Goal: Information Seeking & Learning: Learn about a topic

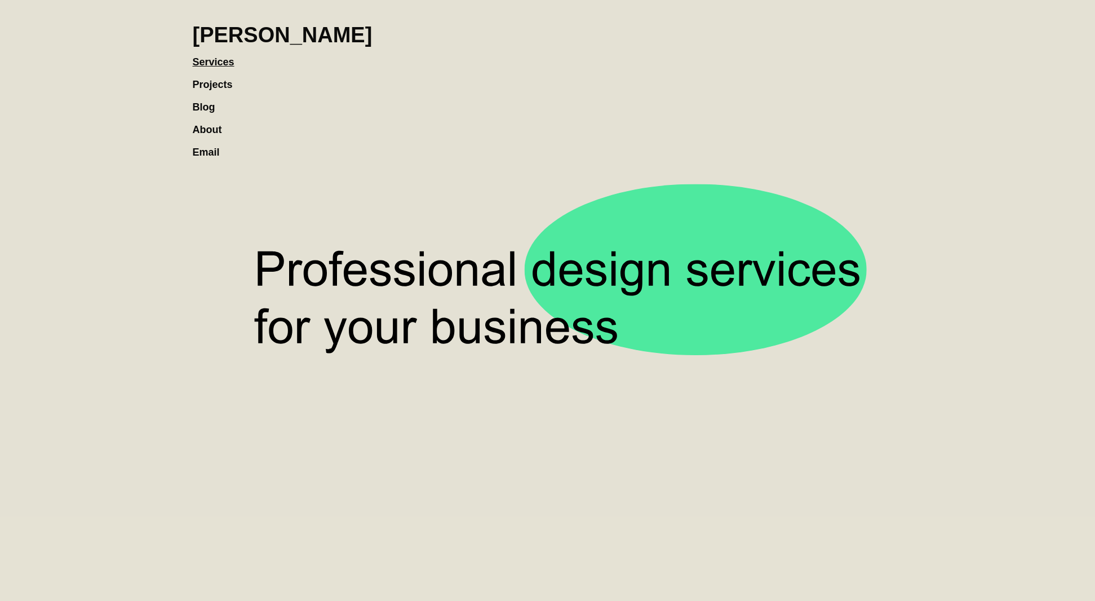
click at [225, 89] on link "Projects" at bounding box center [218, 79] width 51 height 23
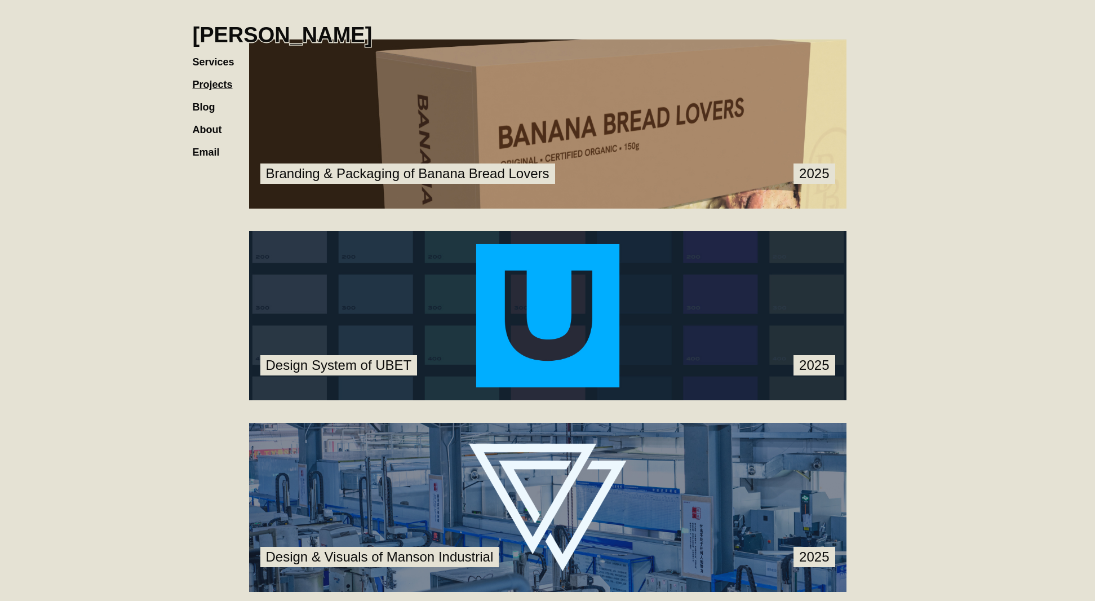
click at [691, 119] on link at bounding box center [548, 123] width 598 height 169
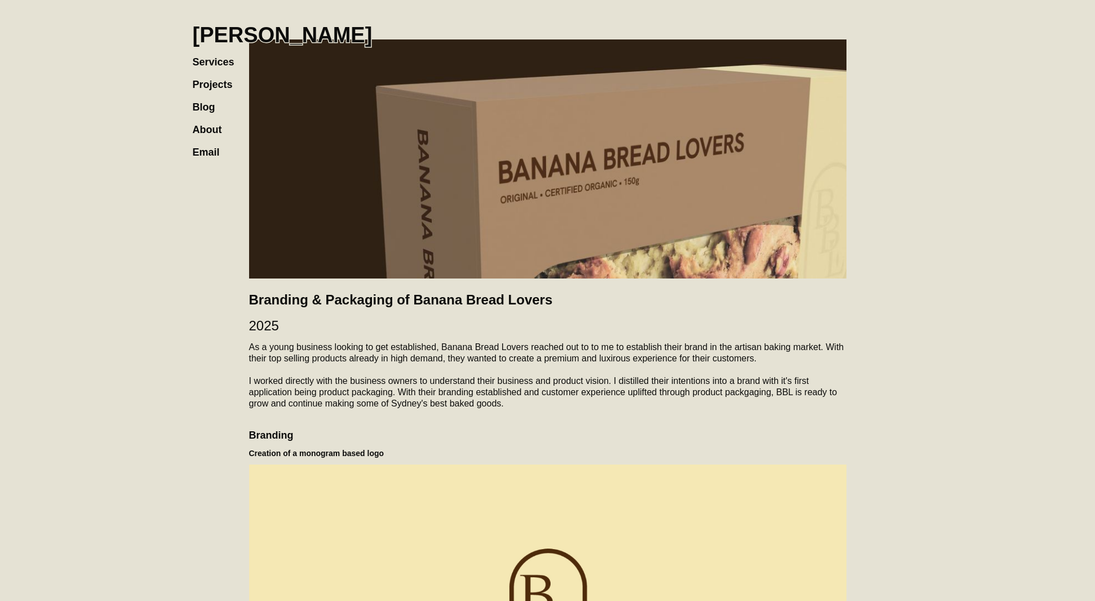
click at [238, 38] on h1 "[PERSON_NAME]" at bounding box center [283, 35] width 180 height 25
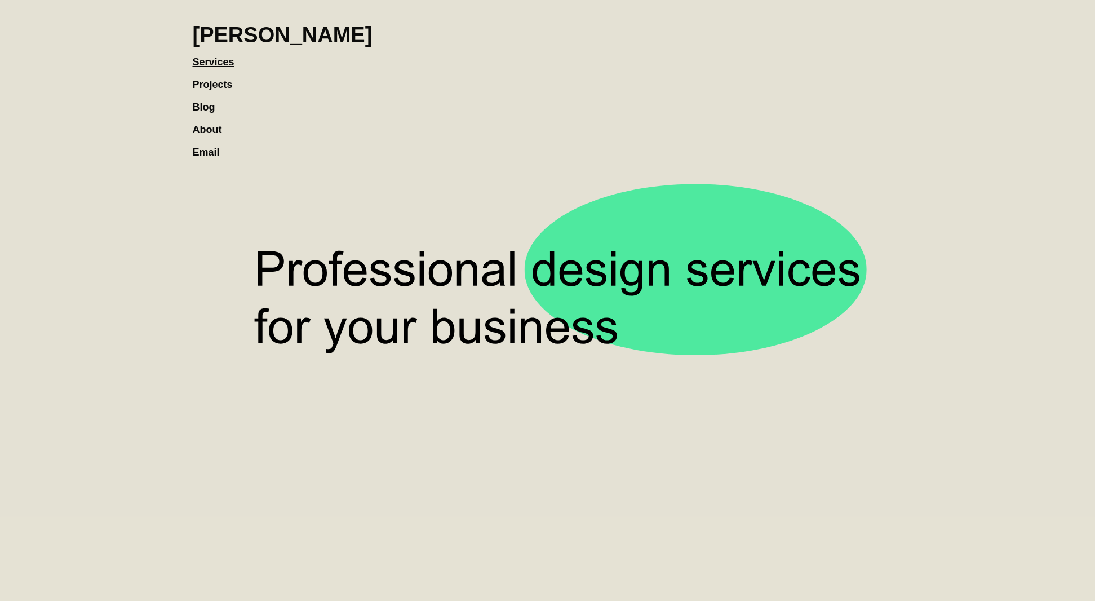
click at [216, 84] on link "Projects" at bounding box center [218, 79] width 51 height 23
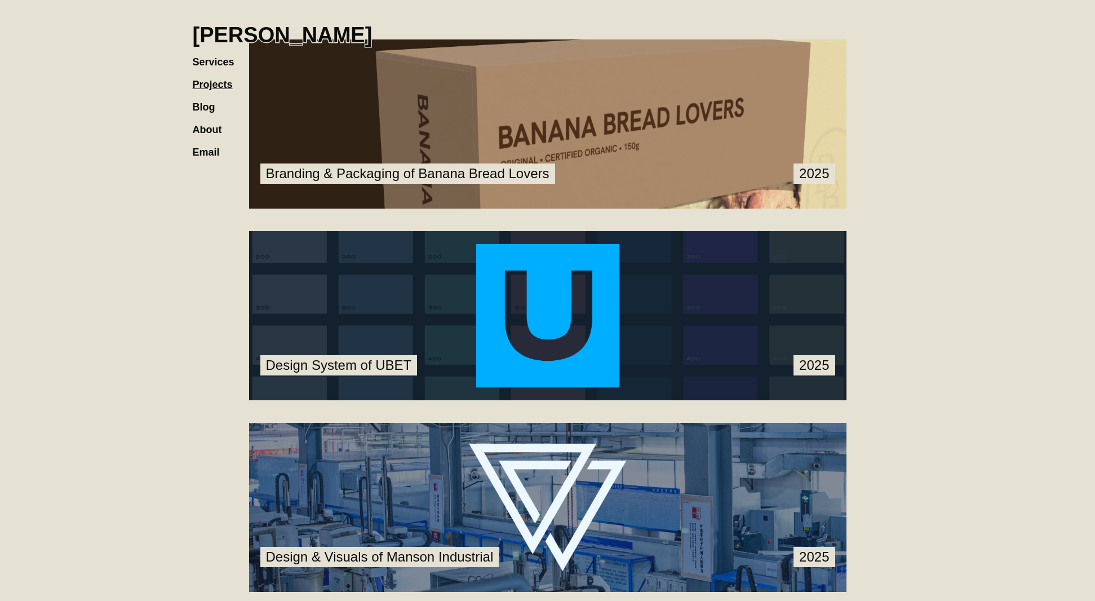
click at [374, 165] on link at bounding box center [548, 123] width 598 height 169
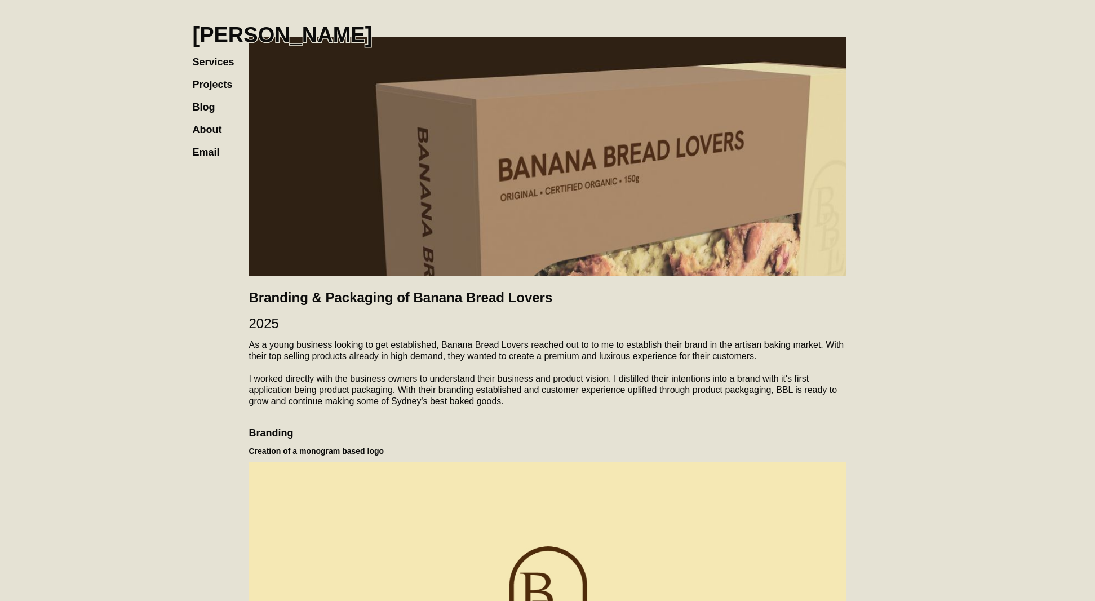
scroll to position [447, 0]
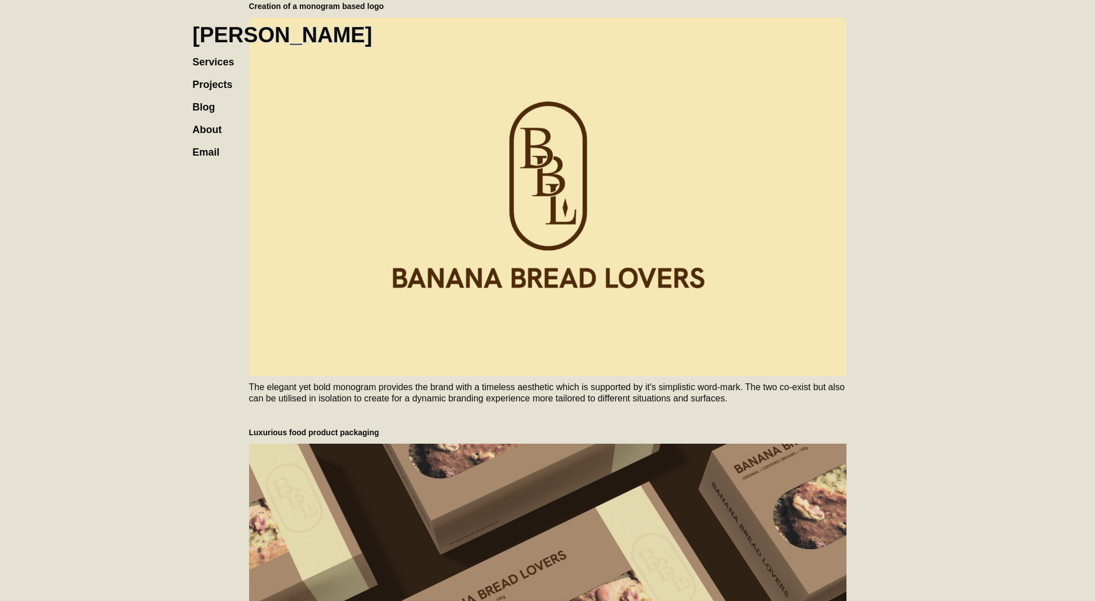
click at [216, 85] on link "Projects" at bounding box center [218, 79] width 51 height 23
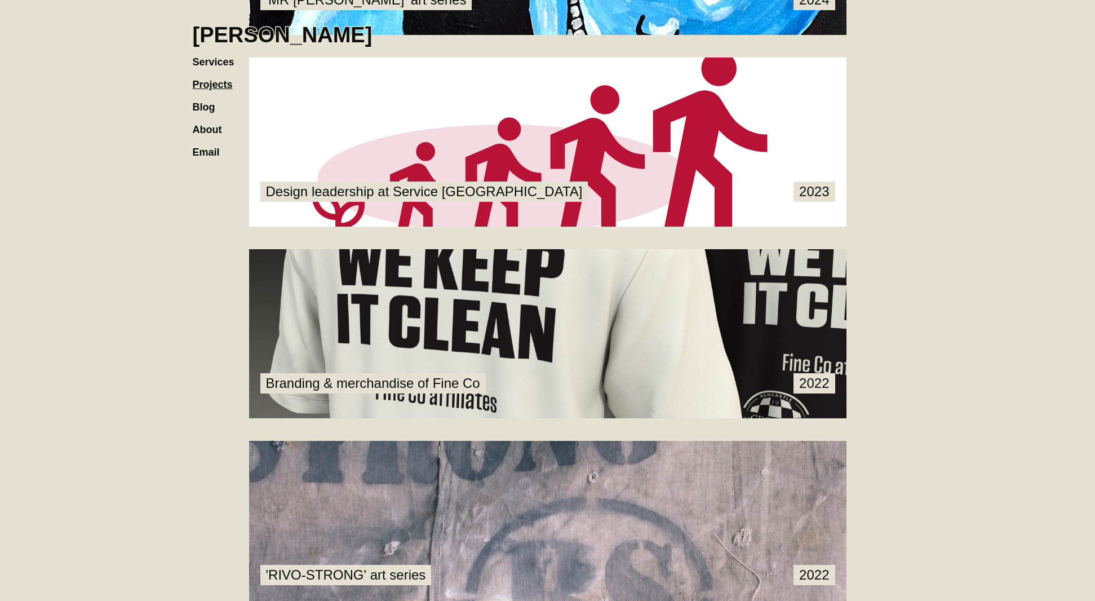
scroll to position [933, 0]
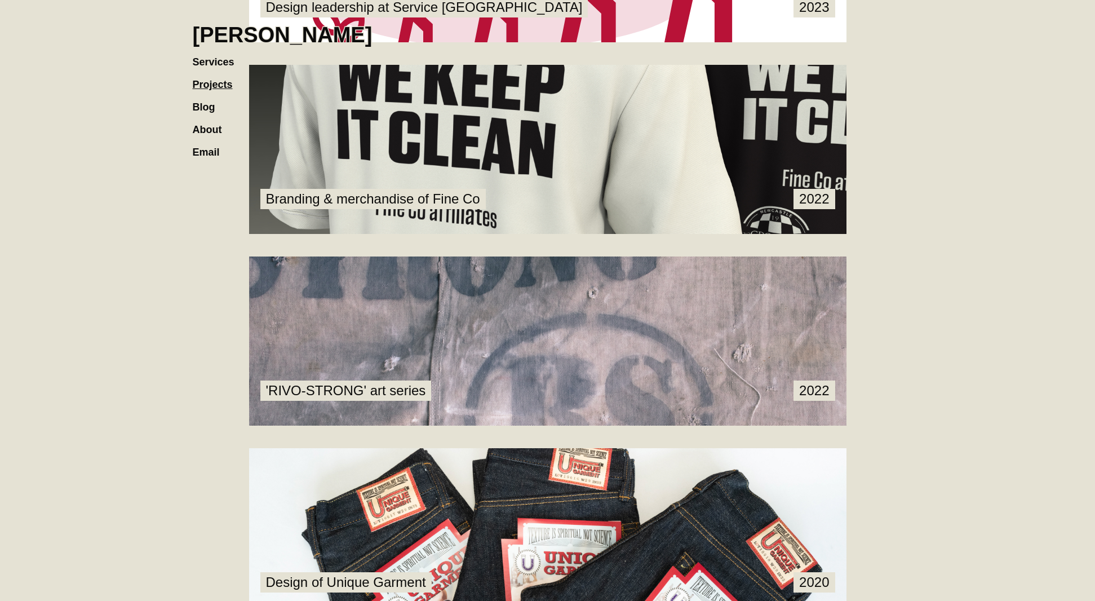
click at [666, 150] on link at bounding box center [548, 149] width 598 height 169
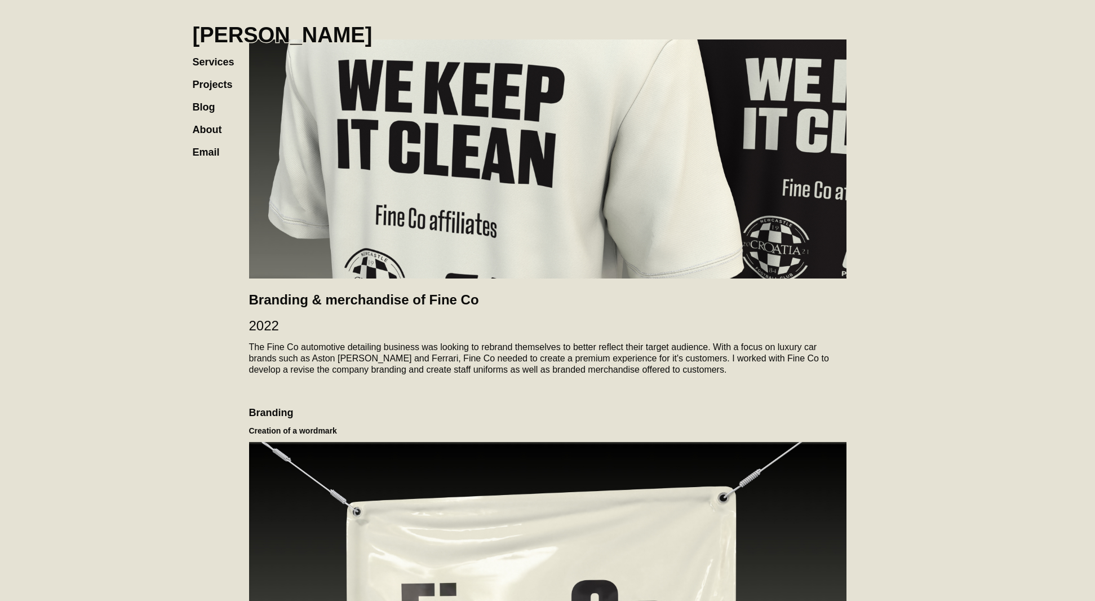
click at [232, 40] on h1 "[PERSON_NAME]" at bounding box center [283, 35] width 180 height 25
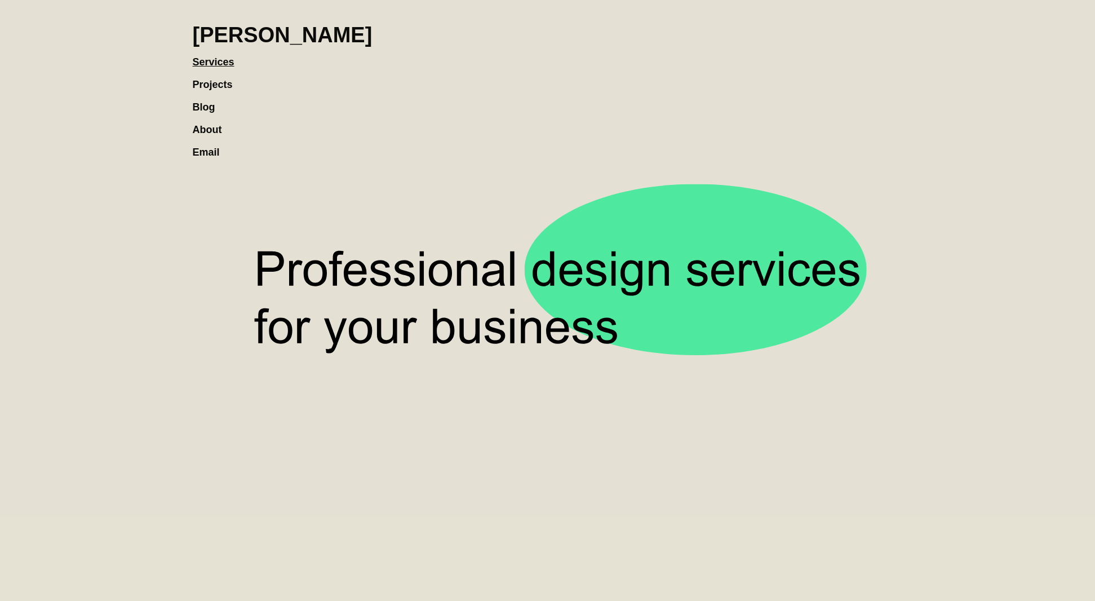
click at [228, 79] on link "Projects" at bounding box center [218, 79] width 51 height 23
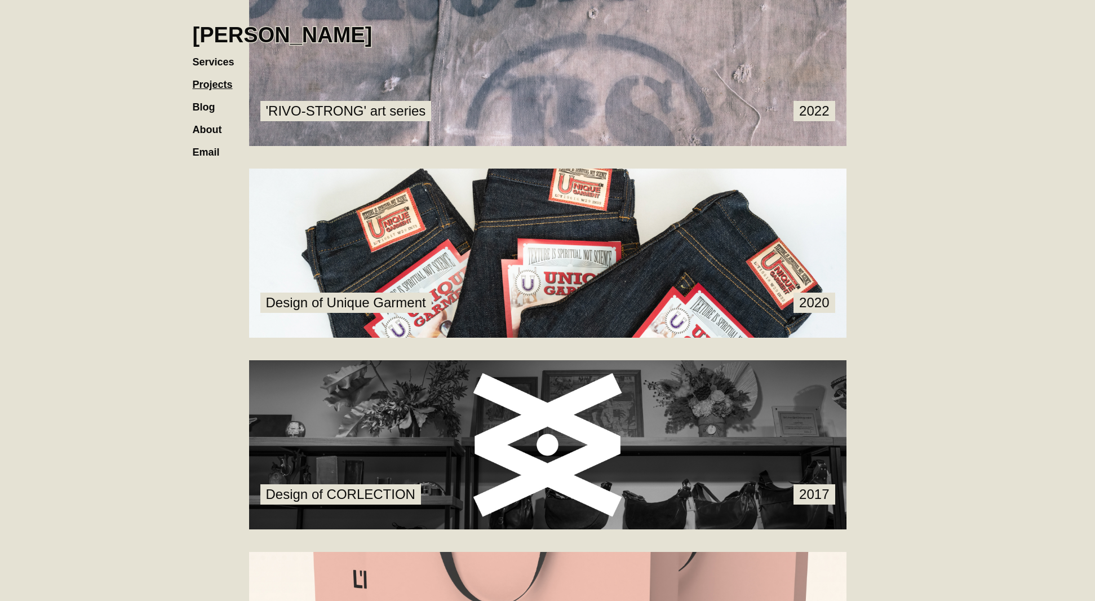
scroll to position [823, 0]
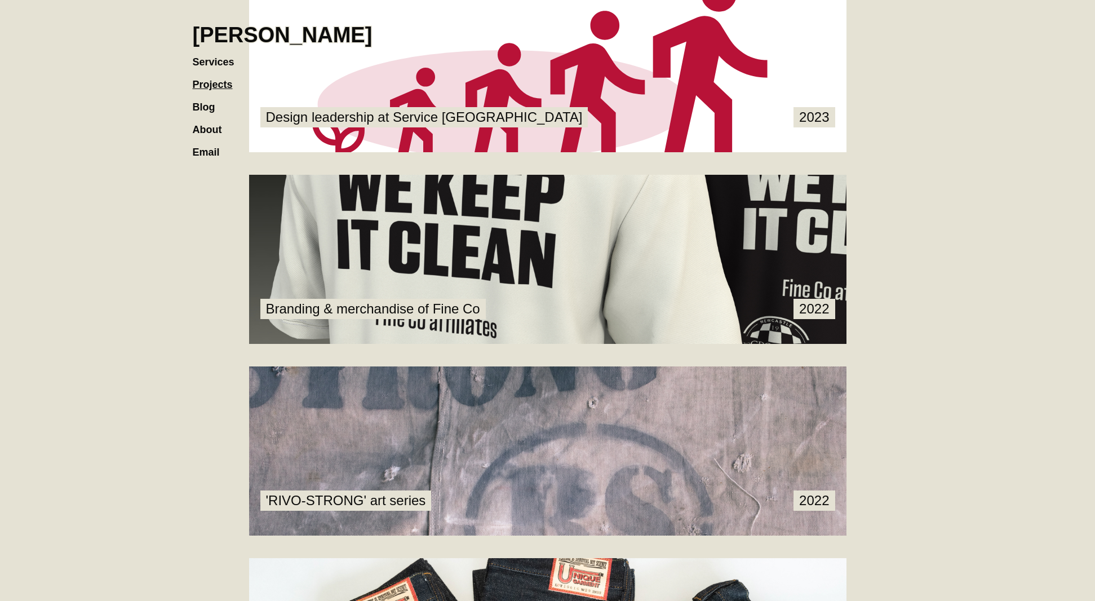
click at [424, 207] on link at bounding box center [548, 259] width 598 height 169
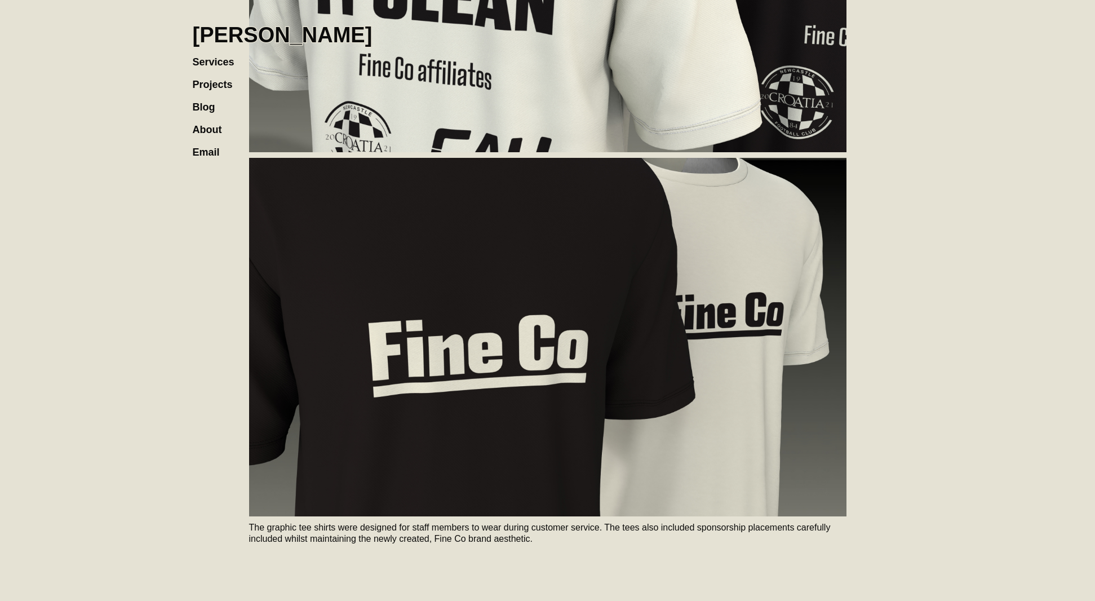
scroll to position [1857, 0]
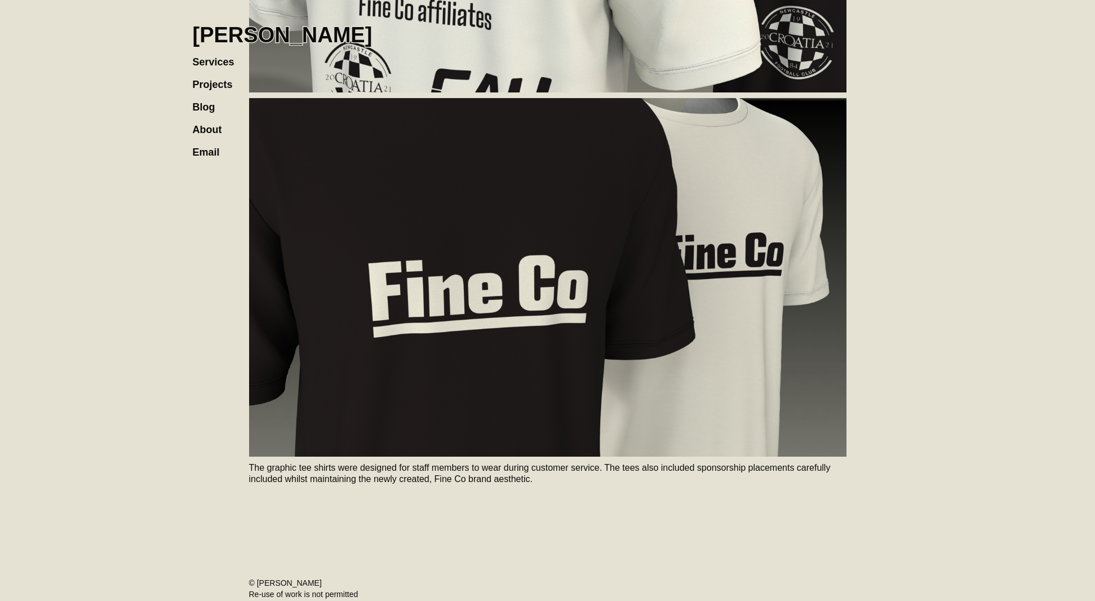
click at [198, 84] on link "Projects" at bounding box center [218, 79] width 51 height 23
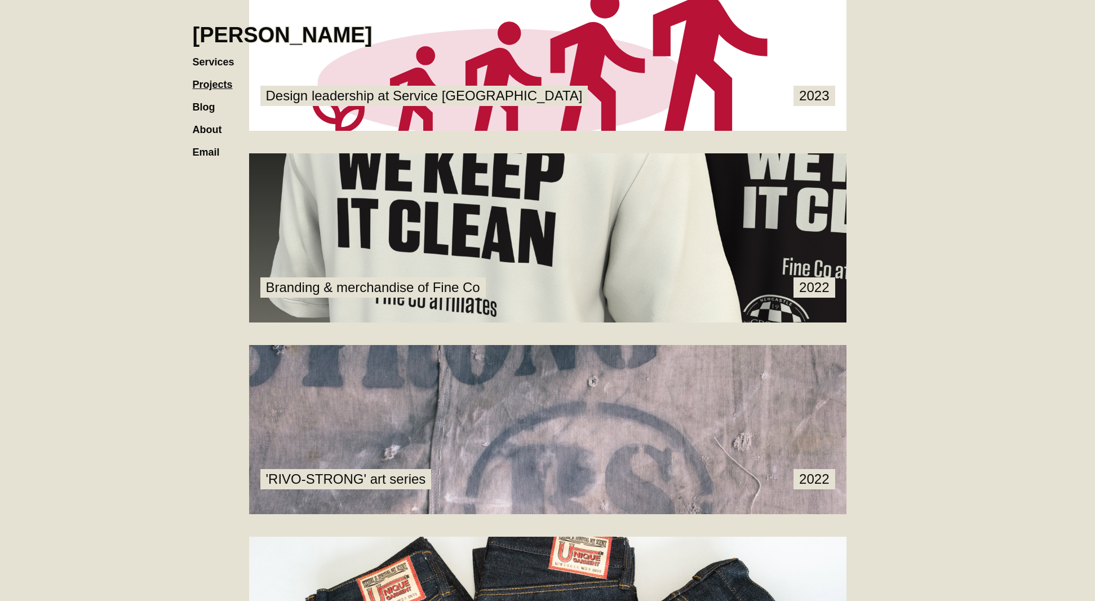
scroll to position [834, 0]
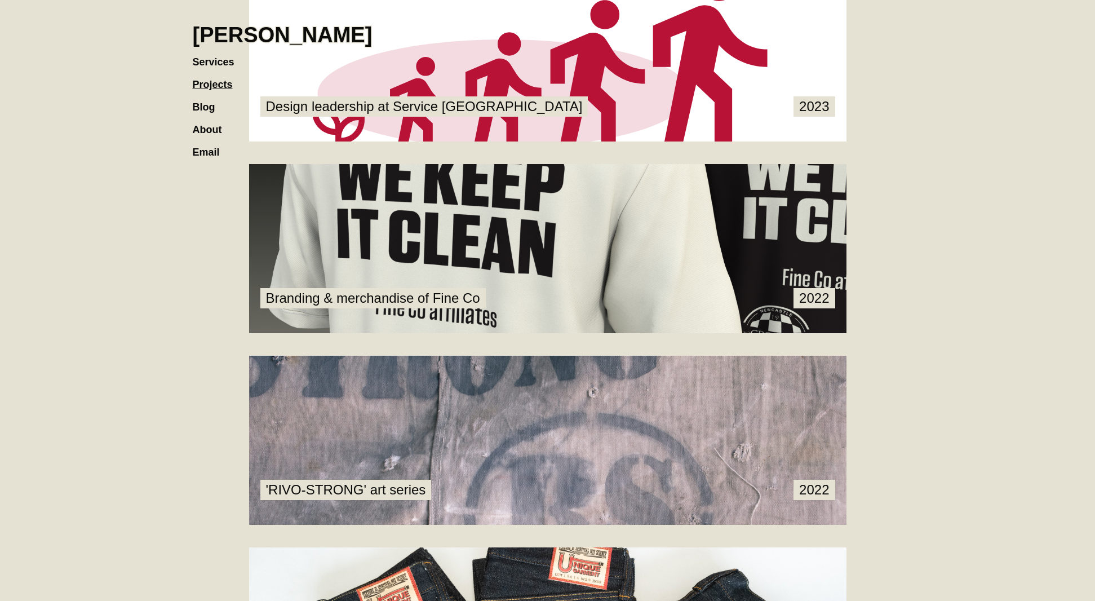
click at [720, 240] on link at bounding box center [548, 248] width 598 height 169
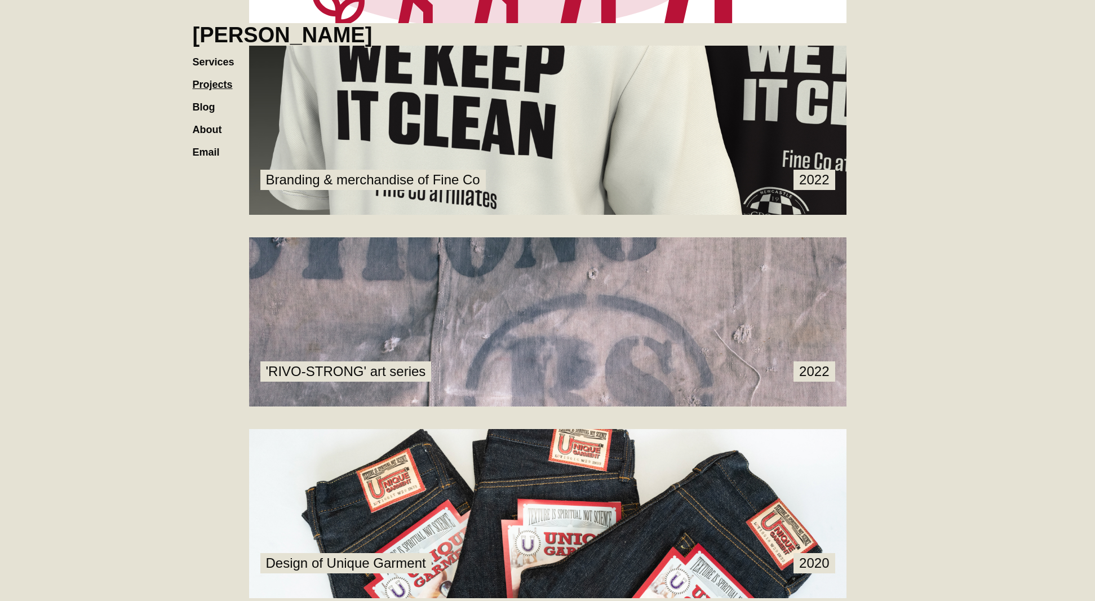
scroll to position [912, 0]
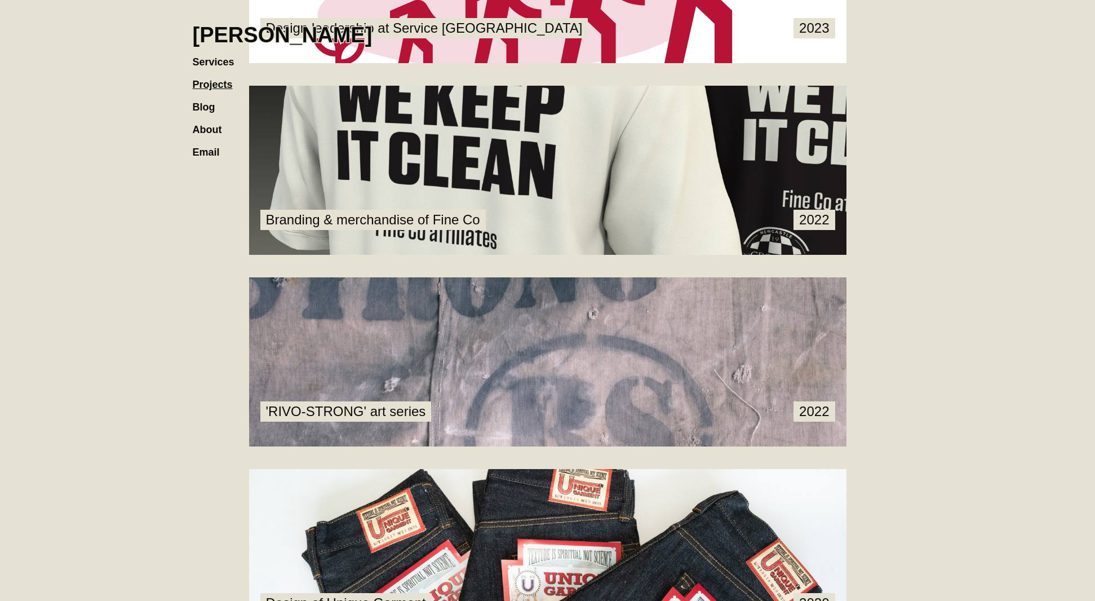
click at [458, 216] on link at bounding box center [548, 170] width 598 height 169
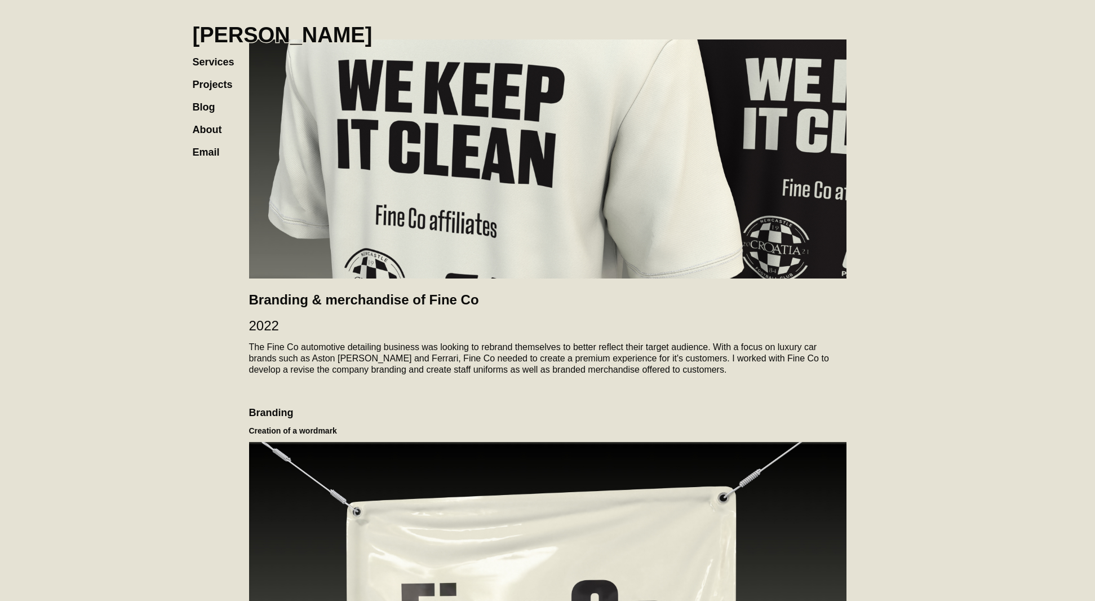
click at [295, 31] on h1 "[PERSON_NAME]" at bounding box center [283, 35] width 180 height 25
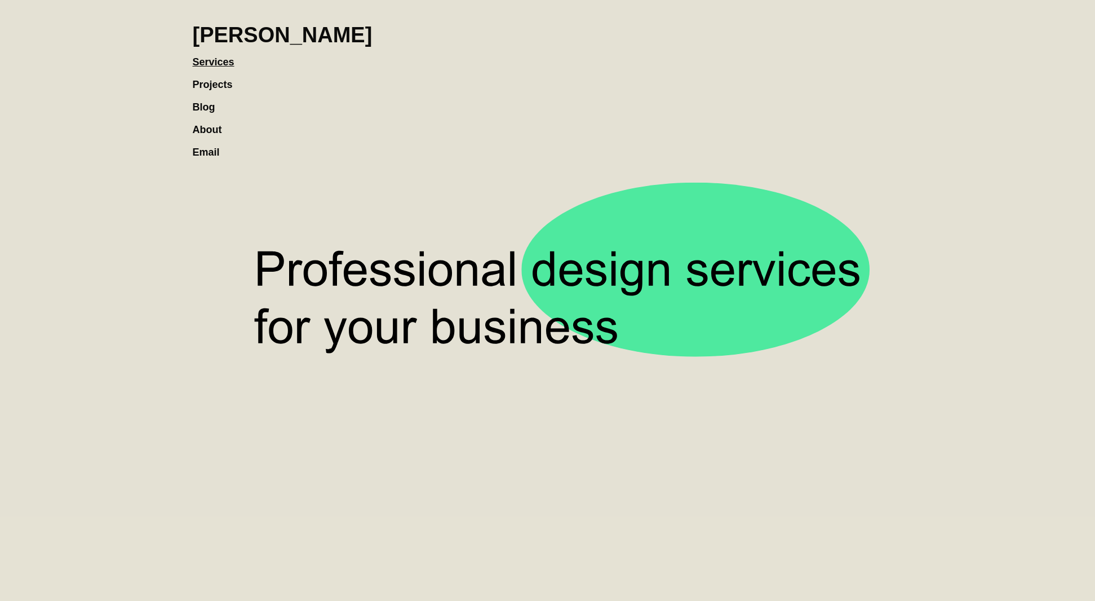
click at [226, 83] on link "Projects" at bounding box center [218, 79] width 51 height 23
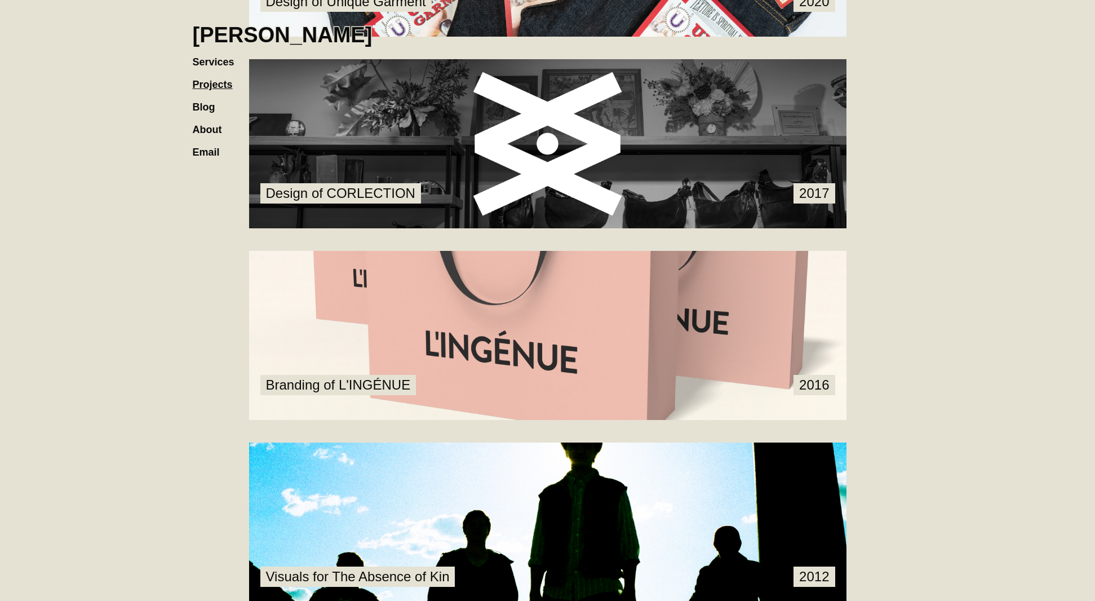
scroll to position [1513, 0]
click at [531, 320] on link at bounding box center [548, 335] width 598 height 169
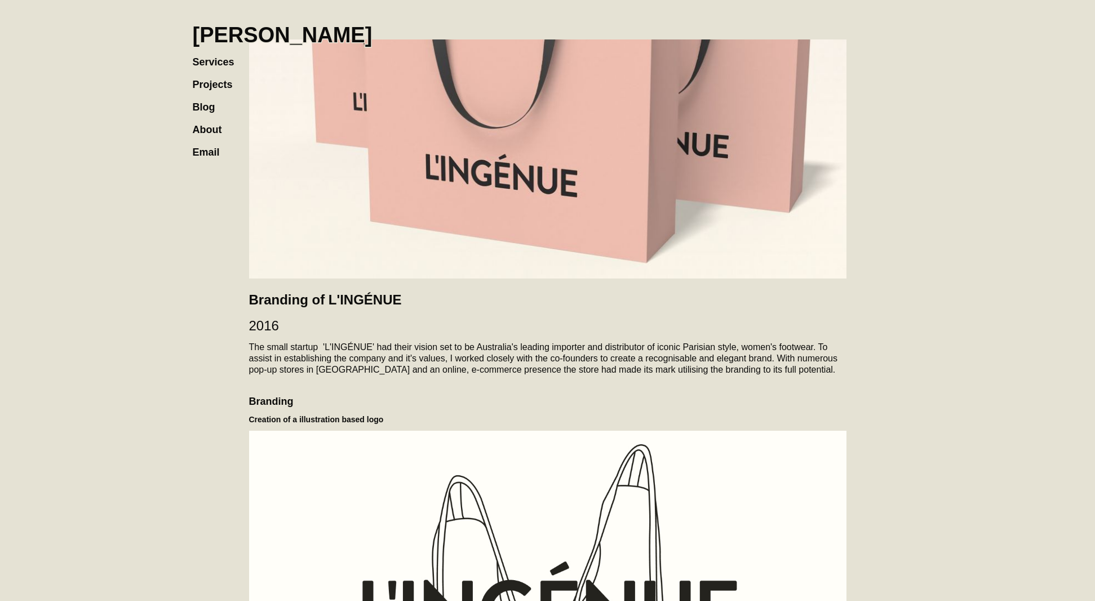
click at [227, 82] on link "Projects" at bounding box center [218, 79] width 51 height 23
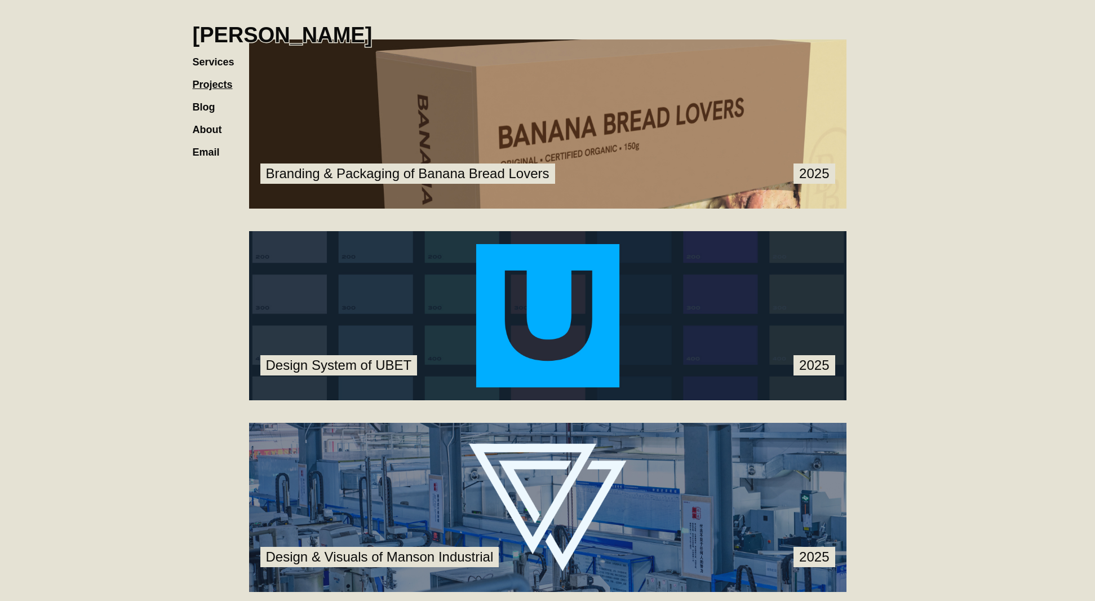
click at [199, 113] on link "About" at bounding box center [213, 124] width 41 height 23
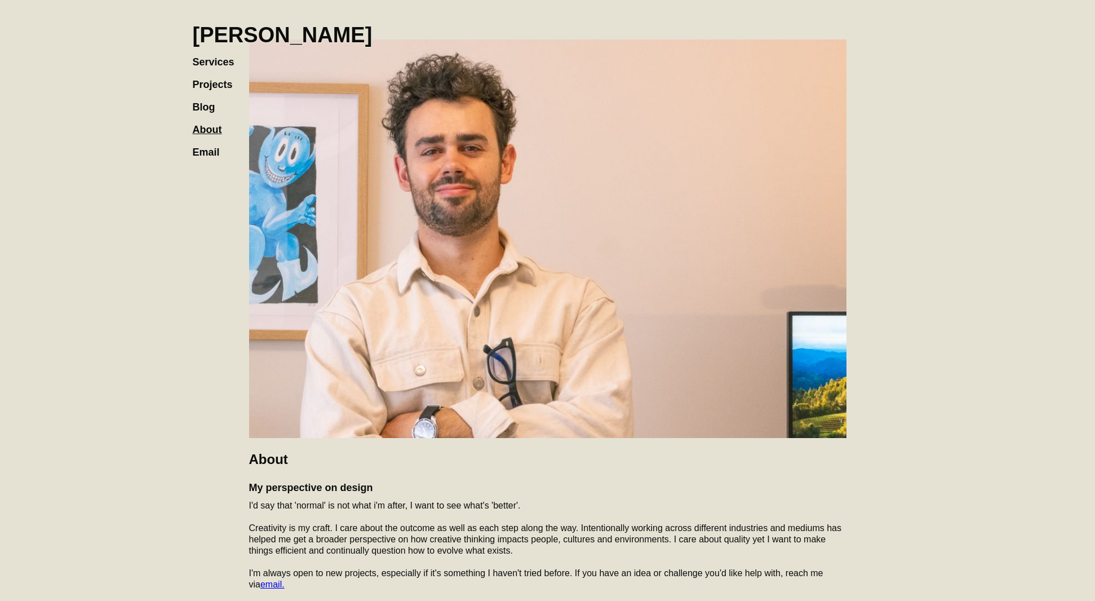
click at [202, 130] on link "About" at bounding box center [213, 124] width 41 height 23
click at [210, 129] on link "About" at bounding box center [213, 124] width 41 height 23
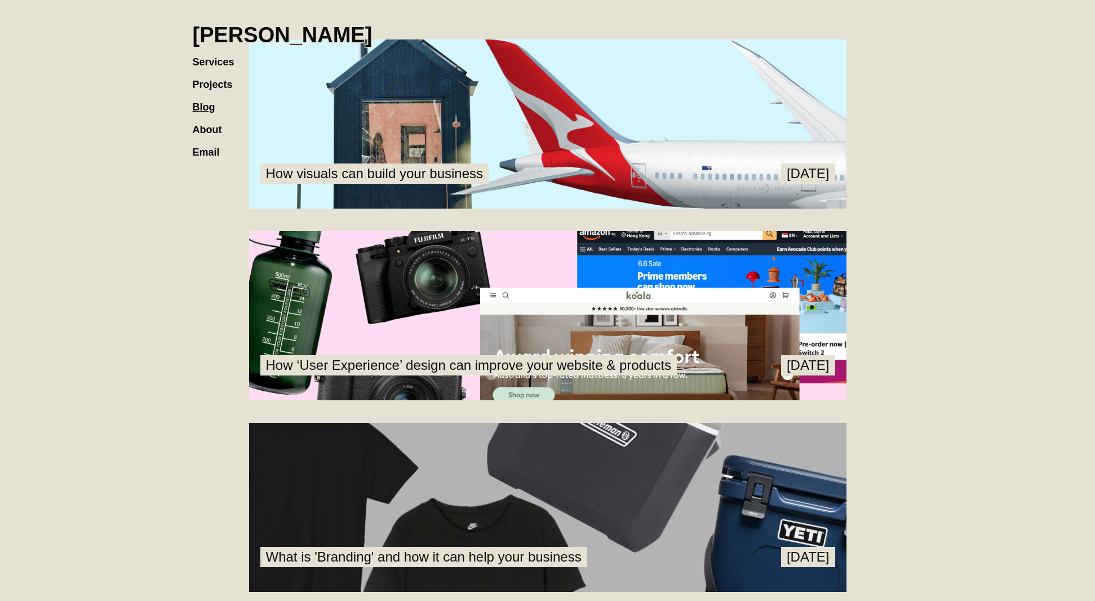
click at [210, 86] on link "Projects" at bounding box center [218, 79] width 51 height 23
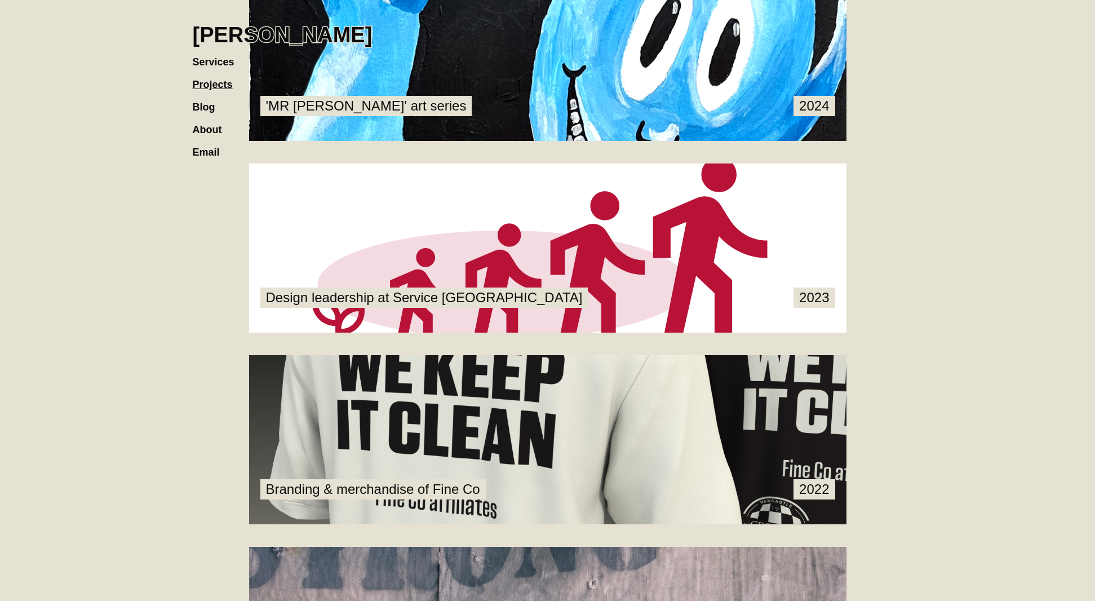
scroll to position [913, 0]
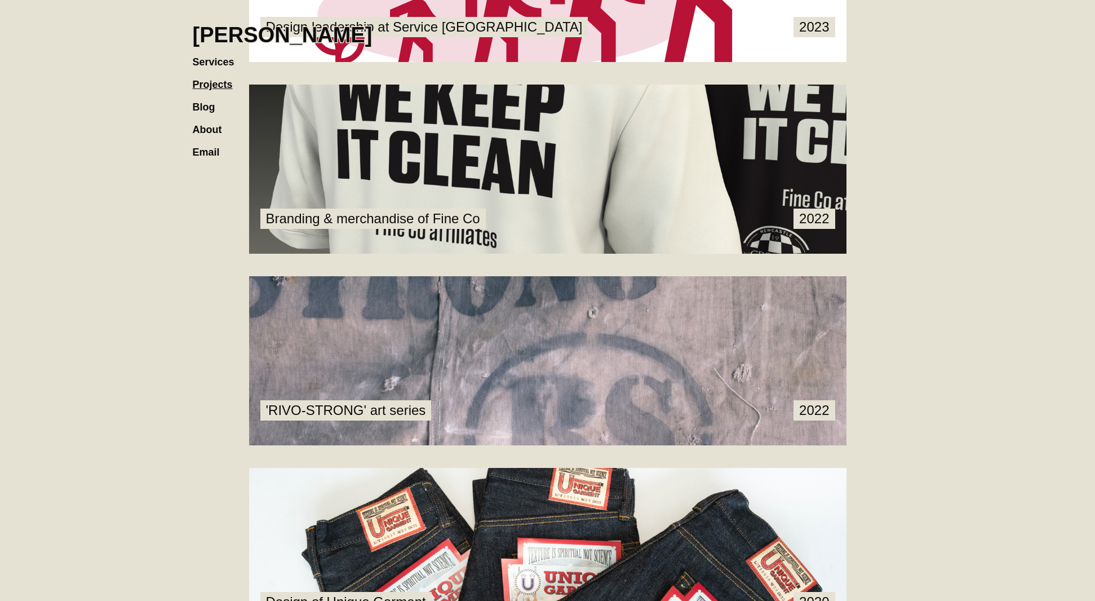
click at [486, 253] on link at bounding box center [548, 169] width 598 height 169
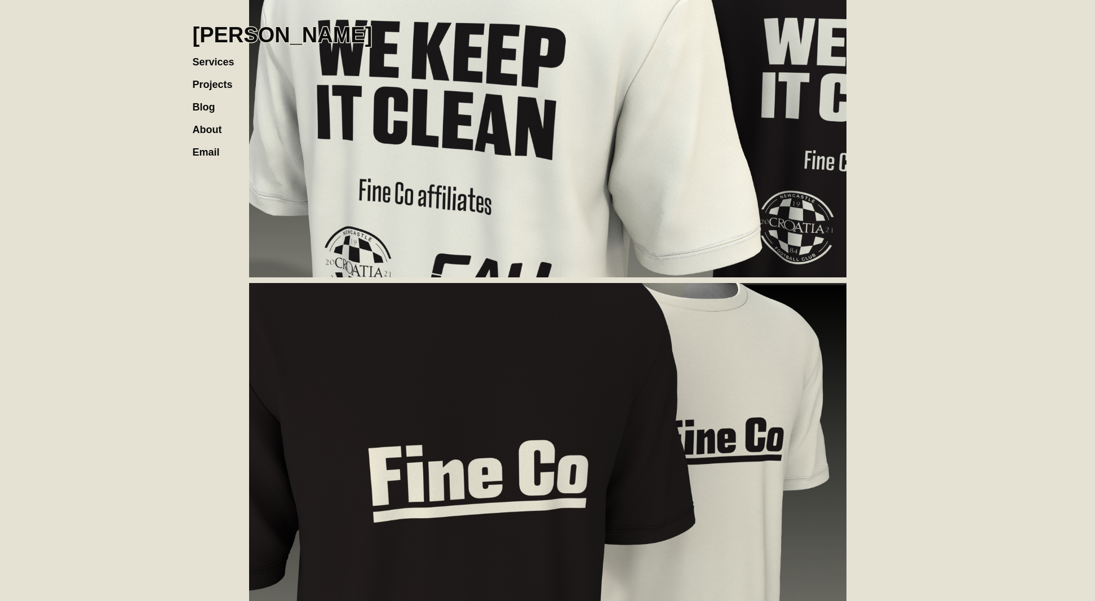
scroll to position [1861, 0]
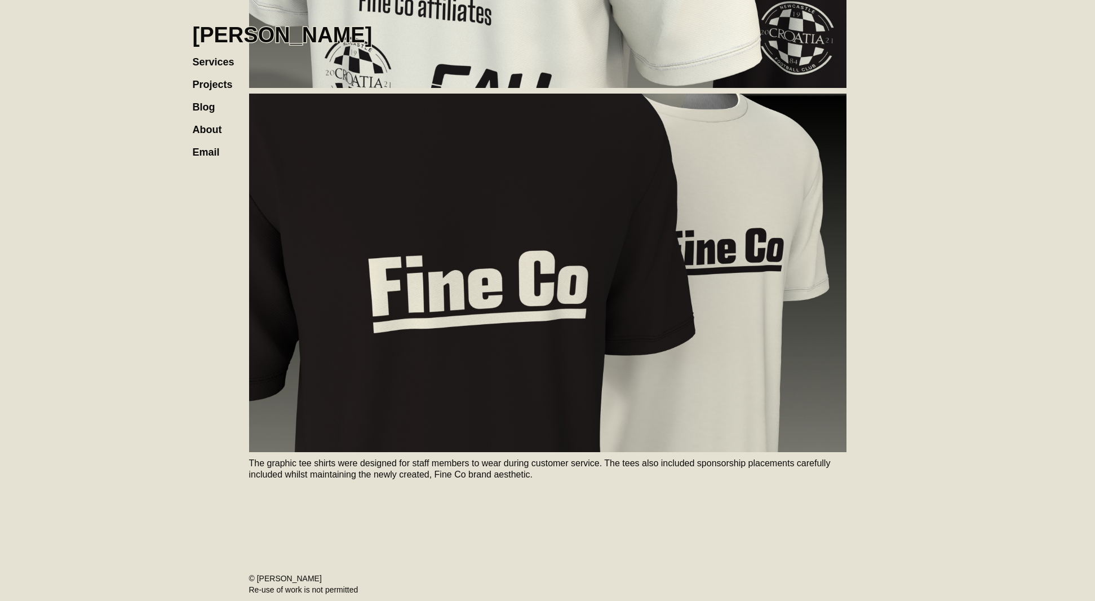
click at [323, 38] on h1 "[PERSON_NAME]" at bounding box center [283, 35] width 180 height 25
